Goal: Information Seeking & Learning: Learn about a topic

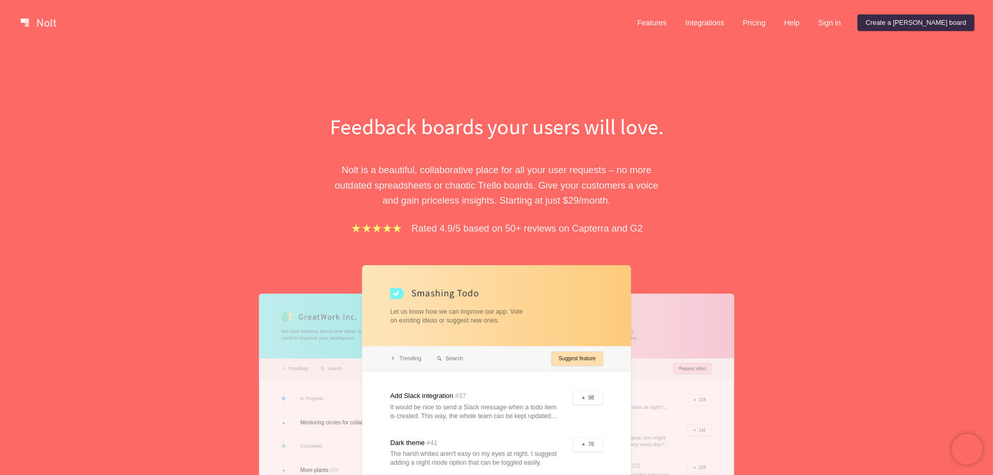
click at [799, 193] on div "Feedback boards your users will love. Nolt is a beautiful, collaborative place …" at bounding box center [496, 338] width 993 height 586
click at [773, 30] on link "Pricing" at bounding box center [753, 22] width 39 height 17
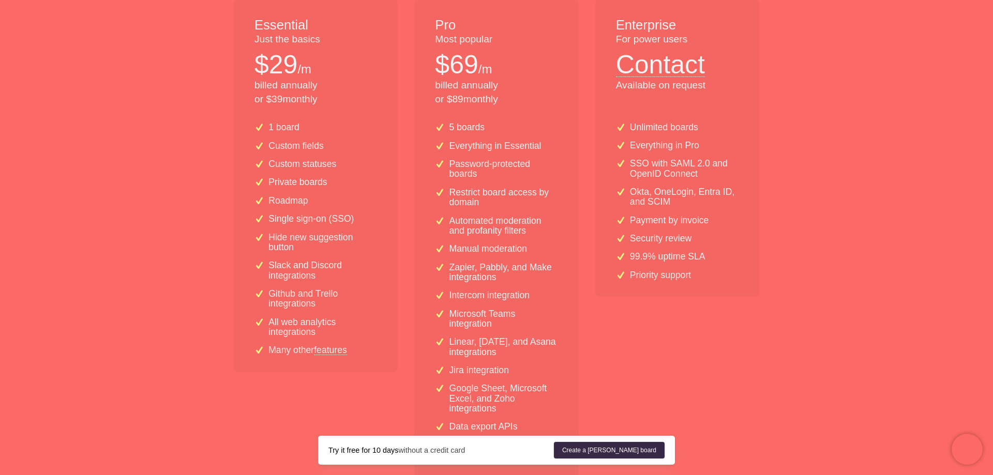
scroll to position [211, 0]
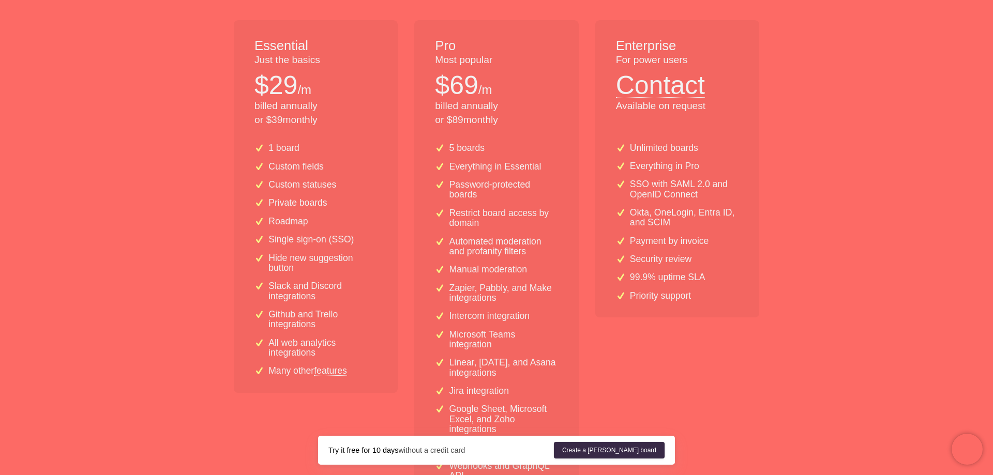
drag, startPoint x: 504, startPoint y: 105, endPoint x: 430, endPoint y: 90, distance: 75.3
click at [430, 90] on div "Pro Most popular $ 69 /m billed annually or $ 89 monthly" at bounding box center [496, 77] width 164 height 115
copy div "$ 69 /m billed annually"
click at [447, 103] on p "billed annually or $ 89 monthly" at bounding box center [496, 113] width 123 height 28
click at [471, 95] on p "$ 69" at bounding box center [456, 85] width 43 height 36
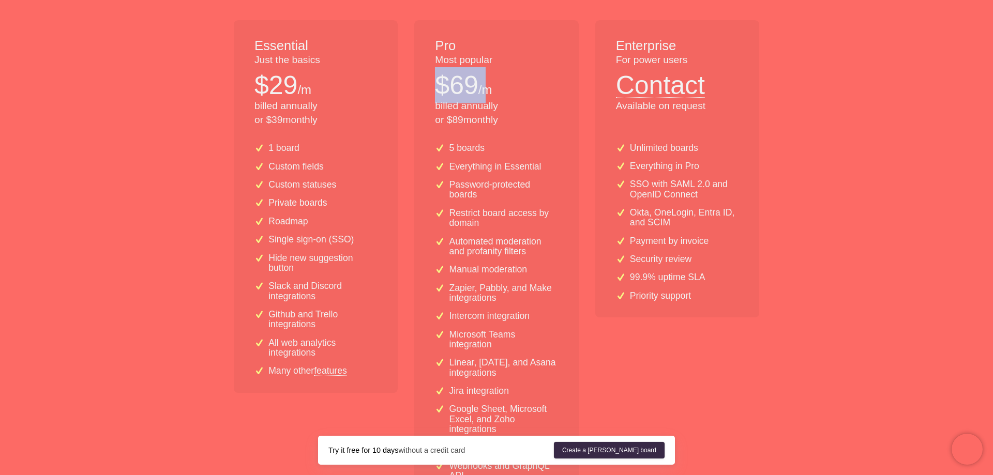
drag, startPoint x: 478, startPoint y: 88, endPoint x: 434, endPoint y: 90, distance: 44.5
click at [434, 90] on div "Pro Most popular $ 69 /m billed annually or $ 89 monthly" at bounding box center [496, 77] width 164 height 115
copy p "$ 69"
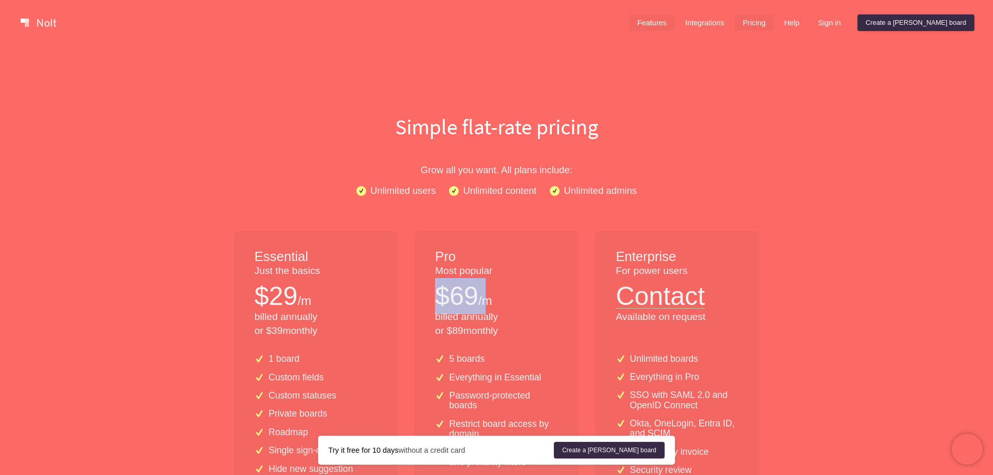
click at [675, 22] on link "Features" at bounding box center [652, 22] width 46 height 17
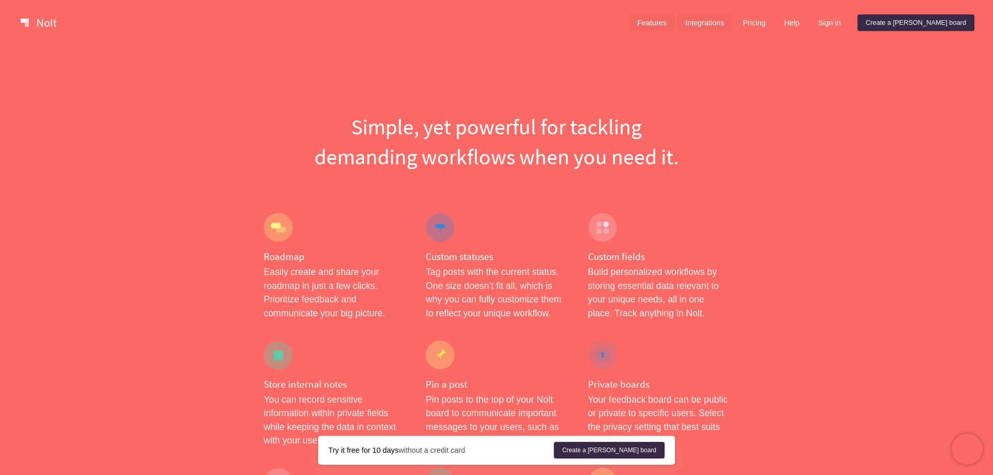
click at [732, 19] on link "Integrations" at bounding box center [704, 22] width 55 height 17
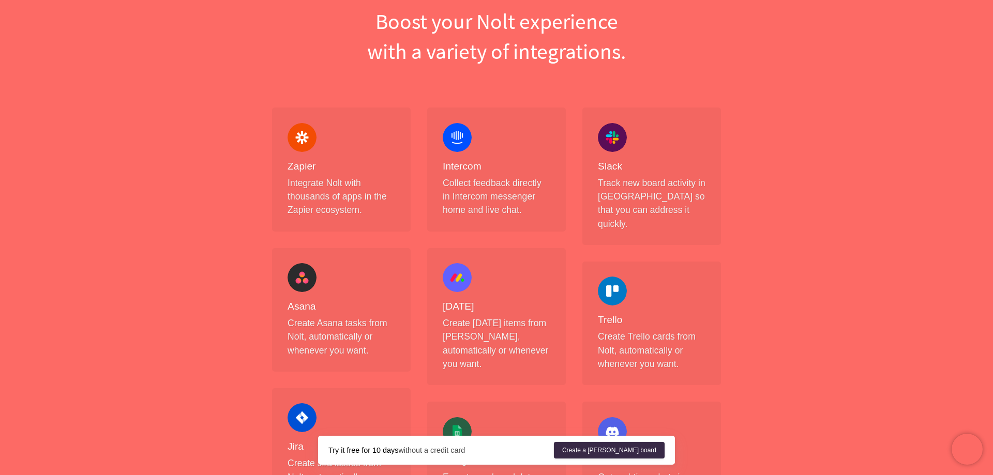
scroll to position [53, 0]
